Goal: Information Seeking & Learning: Learn about a topic

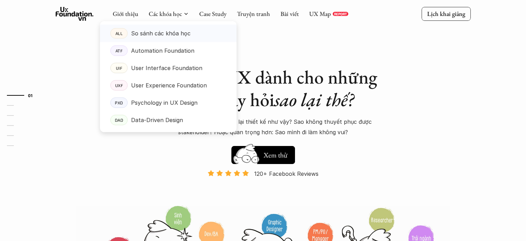
click at [176, 34] on p "So sánh các khóa học" at bounding box center [161, 33] width 60 height 10
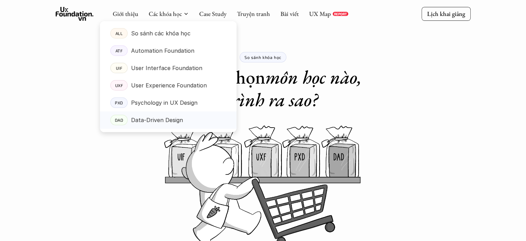
click at [163, 120] on p "Data-Driven Design" at bounding box center [157, 120] width 52 height 10
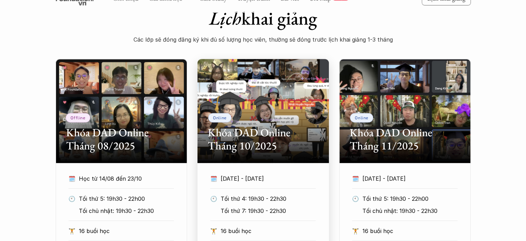
scroll to position [347, 0]
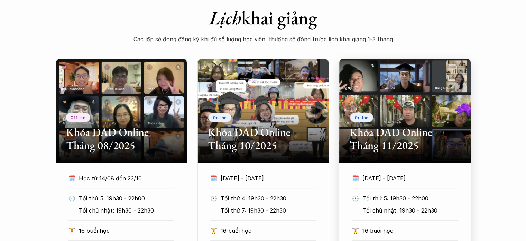
click at [397, 99] on div "Online Khóa DAD Online Tháng 11/2025" at bounding box center [406, 110] width 132 height 104
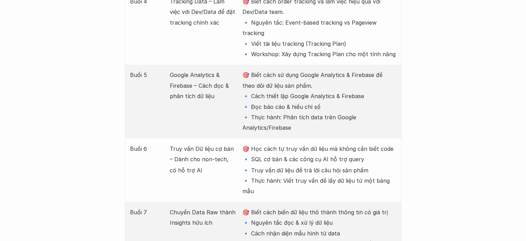
scroll to position [1151, 0]
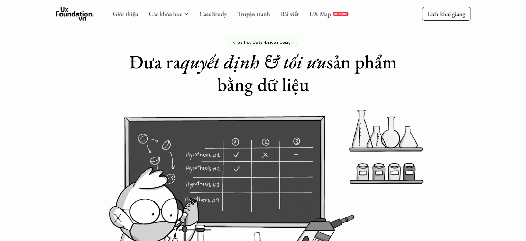
scroll to position [0, 0]
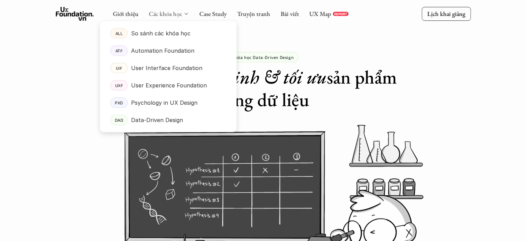
click at [156, 11] on link "Các khóa học" at bounding box center [165, 14] width 33 height 8
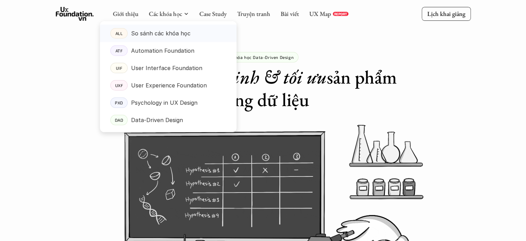
click at [150, 34] on p "So sánh các khóa học" at bounding box center [161, 33] width 60 height 10
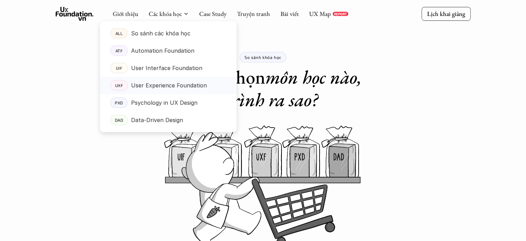
click at [172, 81] on p "User Experience Foundation" at bounding box center [169, 85] width 76 height 10
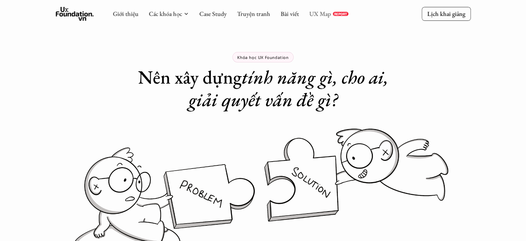
click at [318, 17] on link "UX Map" at bounding box center [320, 14] width 22 height 8
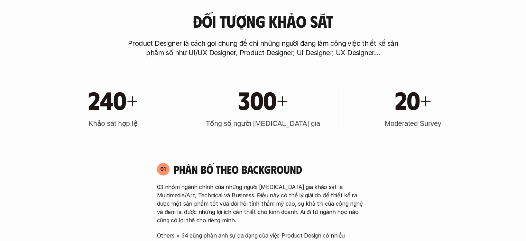
scroll to position [261, 0]
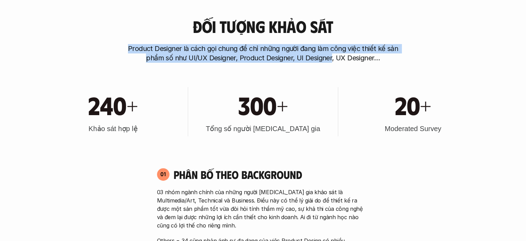
drag, startPoint x: 129, startPoint y: 47, endPoint x: 332, endPoint y: 54, distance: 203.3
click at [332, 54] on p "Product Designer là cách gọi chung để chỉ những người đang làm công việc thiết …" at bounding box center [263, 53] width 277 height 19
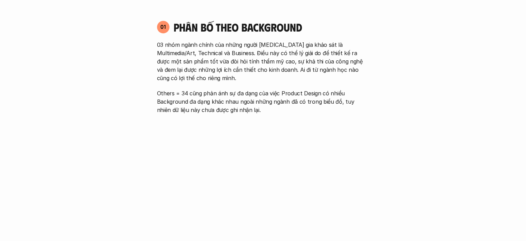
scroll to position [412, 0]
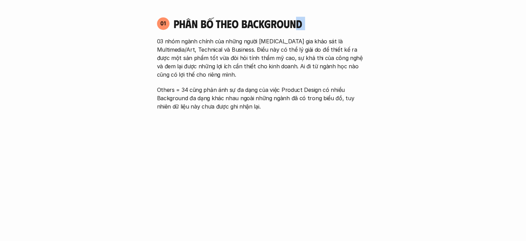
drag, startPoint x: 158, startPoint y: 40, endPoint x: 303, endPoint y: 30, distance: 145.1
click at [303, 30] on div "01 Phân bố theo background 03 nhóm ngành chính của những người tham gia khảo sá…" at bounding box center [263, 64] width 225 height 94
click at [156, 42] on div "01 Phân bố theo background 03 nhóm ngành chính của những người tham gia khảo sá…" at bounding box center [263, 64] width 225 height 94
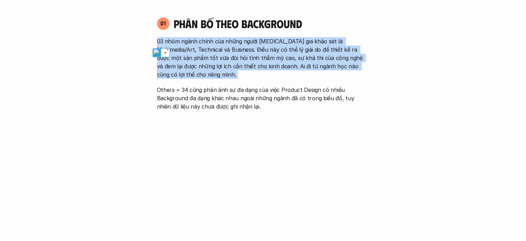
click at [156, 42] on div "01 Phân bố theo background 03 nhóm ngành chính của những người tham gia khảo sá…" at bounding box center [263, 64] width 225 height 94
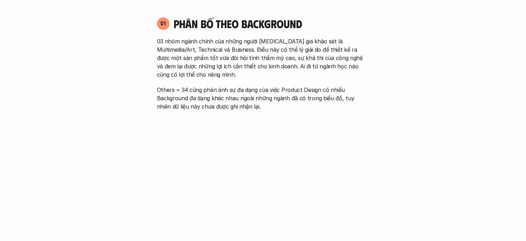
click at [162, 83] on div "03 nhóm ngành chính của những người tham gia khảo sát là Multimedia/Art, Techni…" at bounding box center [263, 73] width 212 height 73
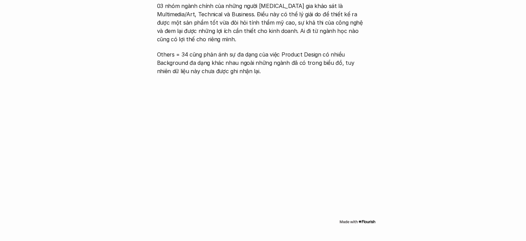
scroll to position [446, 0]
drag, startPoint x: 188, startPoint y: 54, endPoint x: 320, endPoint y: 46, distance: 132.8
click at [320, 46] on div "03 nhóm ngành chính của những người tham gia khảo sát là Multimedia/Art, Techni…" at bounding box center [263, 38] width 212 height 73
click at [293, 56] on p "Others = 34 cũng phản ánh sự đa dạng của việc Product Design có nhiều Backgroun…" at bounding box center [263, 63] width 212 height 25
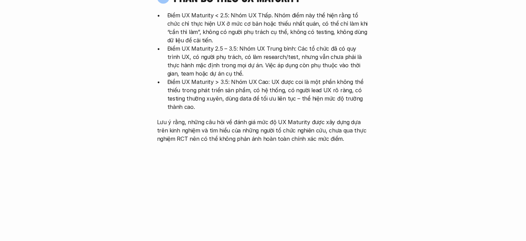
scroll to position [1405, 0]
click at [283, 118] on p "Lưu ý rằng, những câu hỏi về đánh giá mức độ UX Maturity được xây dựng dựa trên…" at bounding box center [263, 130] width 212 height 25
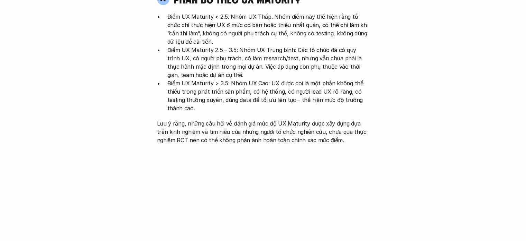
scroll to position [1404, 0]
click at [299, 79] on p "Điểm UX Maturity > 3.5: Nhóm UX Cao: UX được coi là một phần không thể thiếu tr…" at bounding box center [269, 95] width 202 height 33
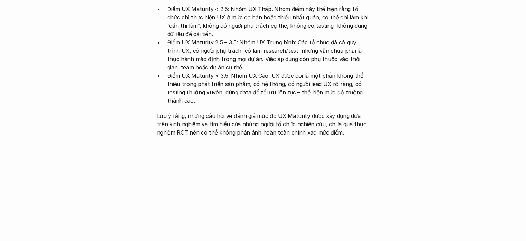
scroll to position [1411, 0]
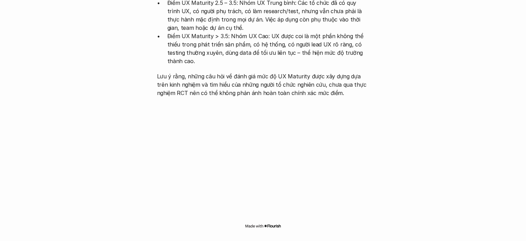
scroll to position [1449, 0]
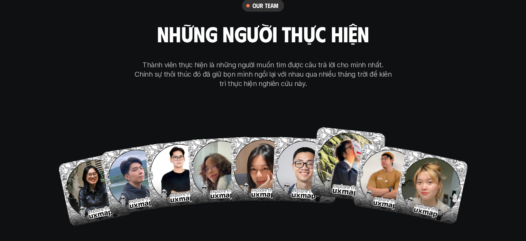
scroll to position [4073, 0]
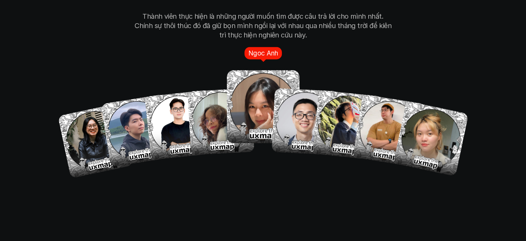
click at [254, 76] on img at bounding box center [263, 107] width 73 height 73
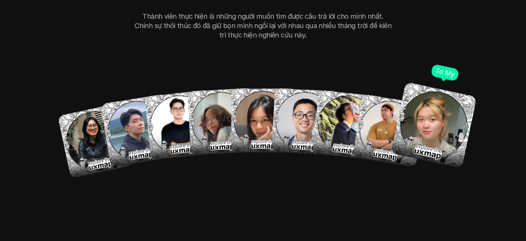
click at [437, 84] on img at bounding box center [434, 125] width 86 height 86
